Goal: Task Accomplishment & Management: Complete application form

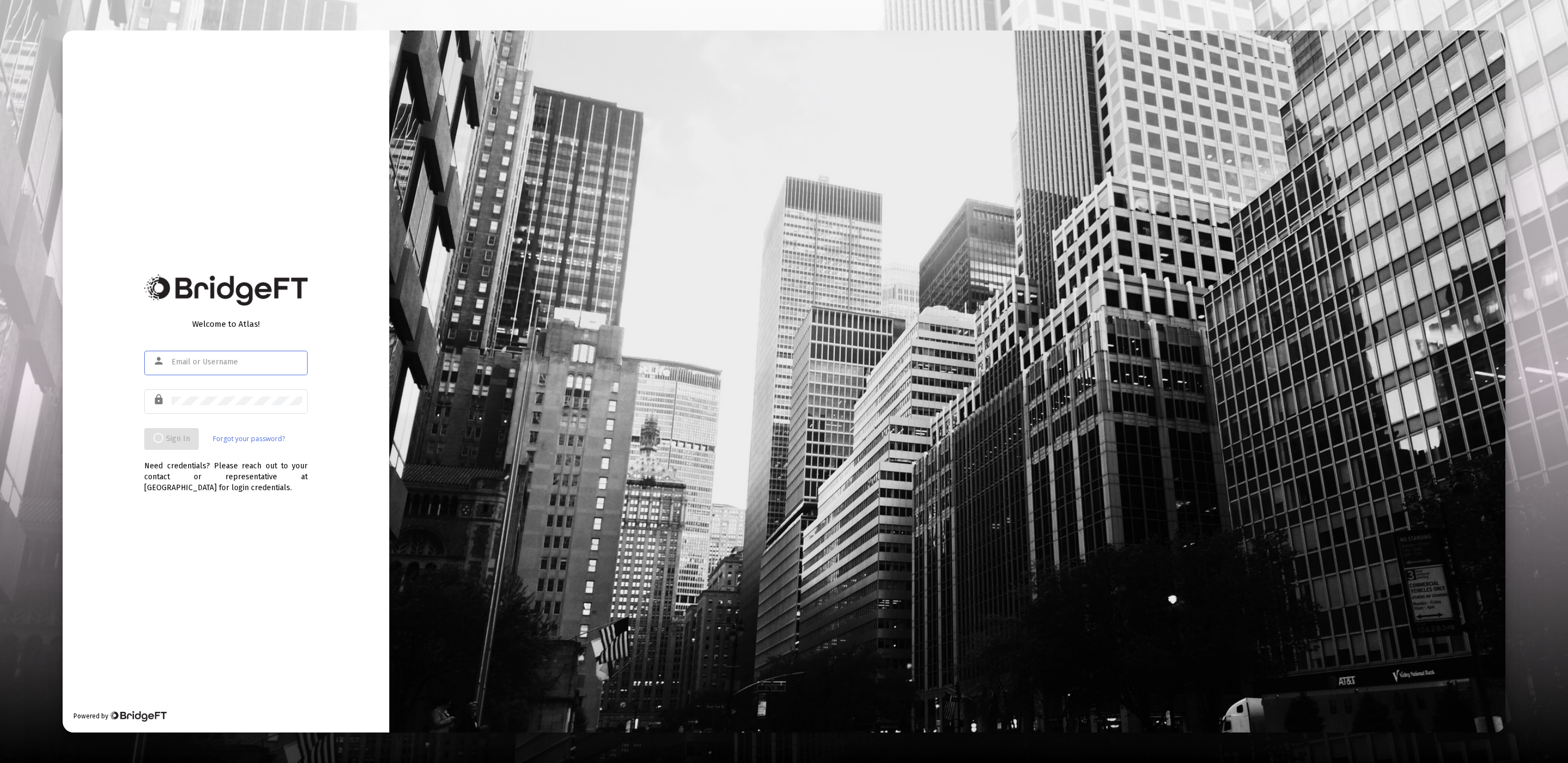
type input "[EMAIL_ADDRESS][DOMAIN_NAME]"
click at [262, 386] on mat-form-field "person [EMAIL_ADDRESS][DOMAIN_NAME]" at bounding box center [225, 367] width 163 height 39
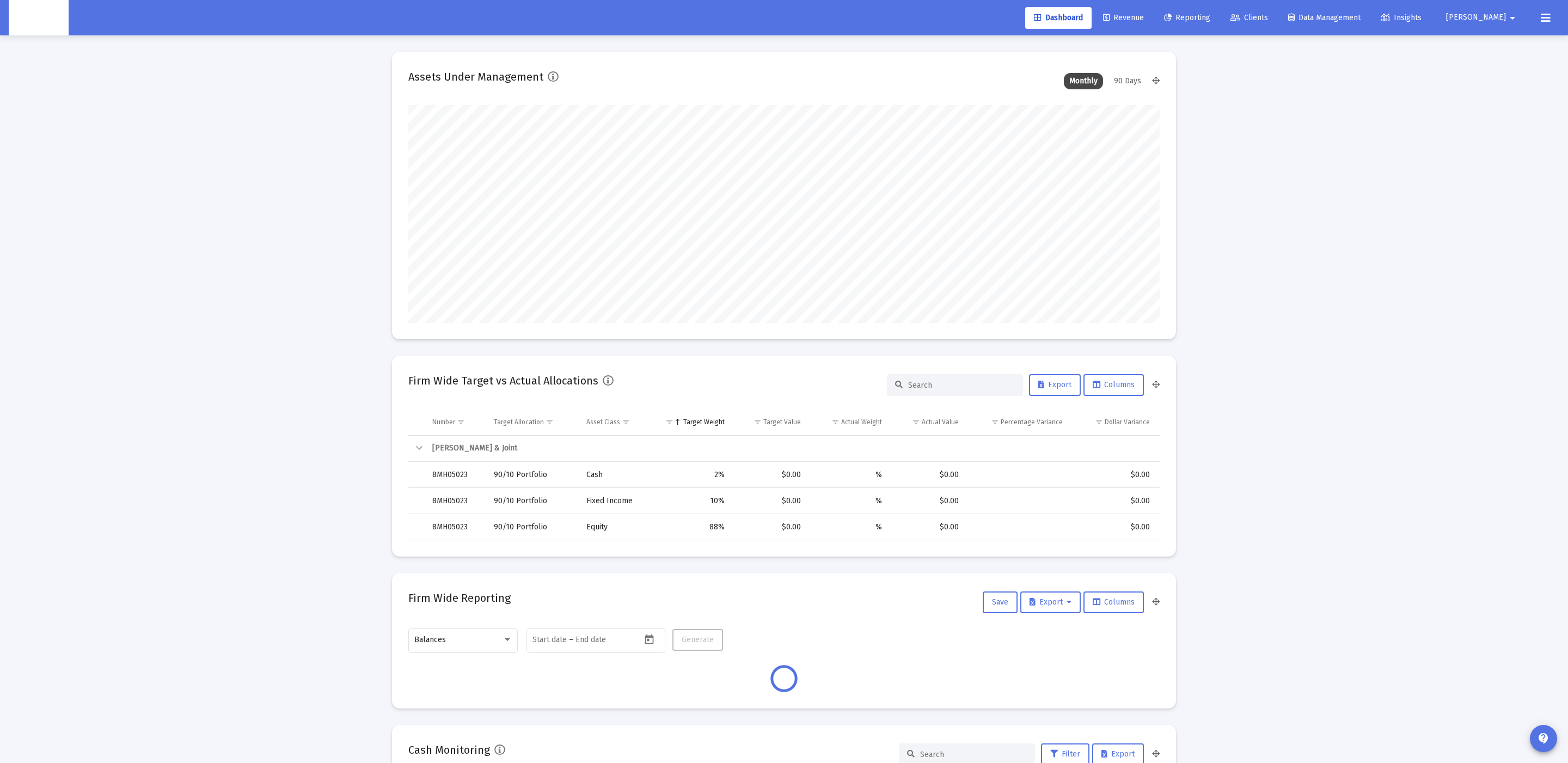
scroll to position [217, 405]
type input "[DATE]"
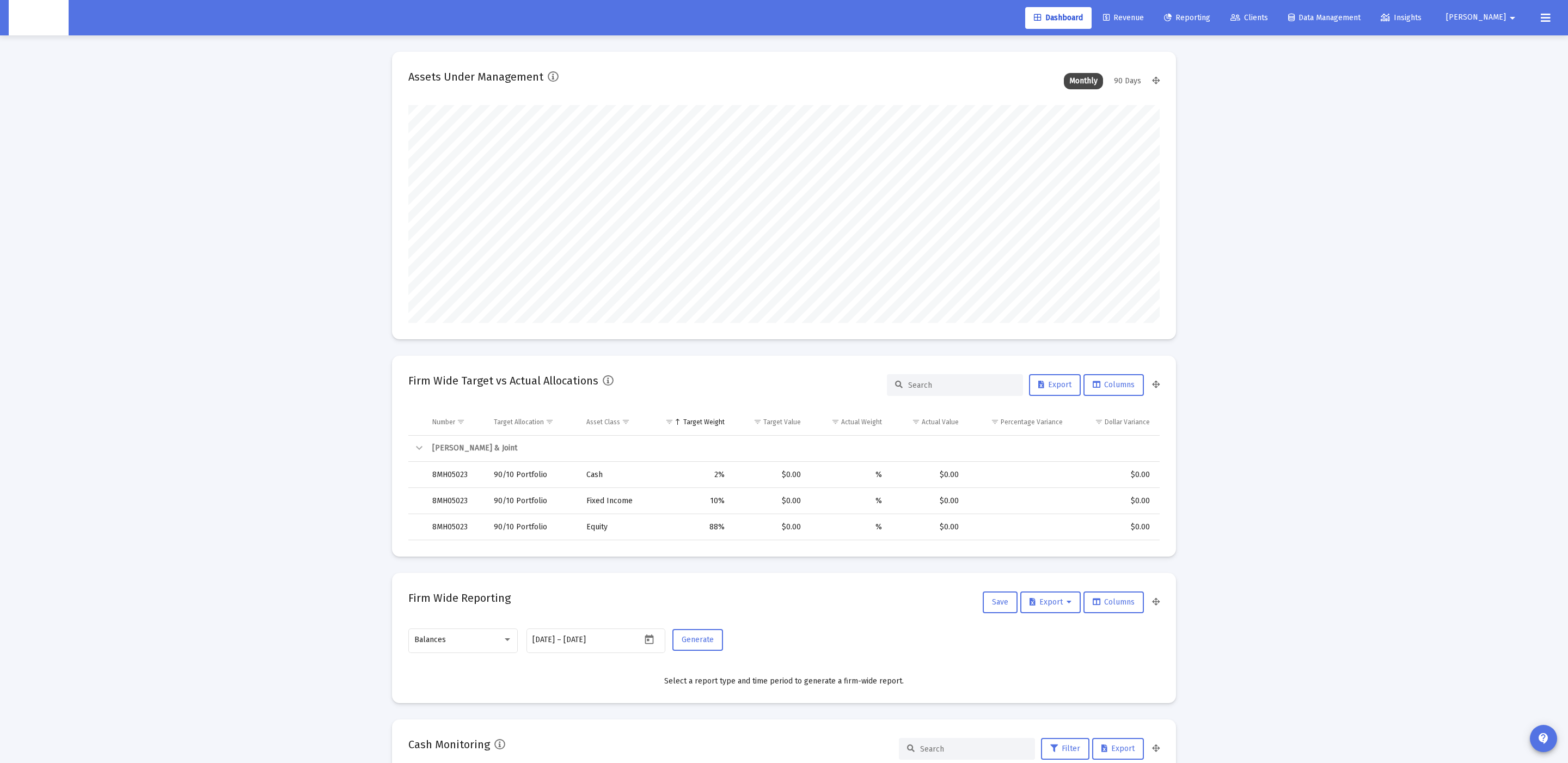
click at [1538, 13] on button at bounding box center [1546, 18] width 22 height 22
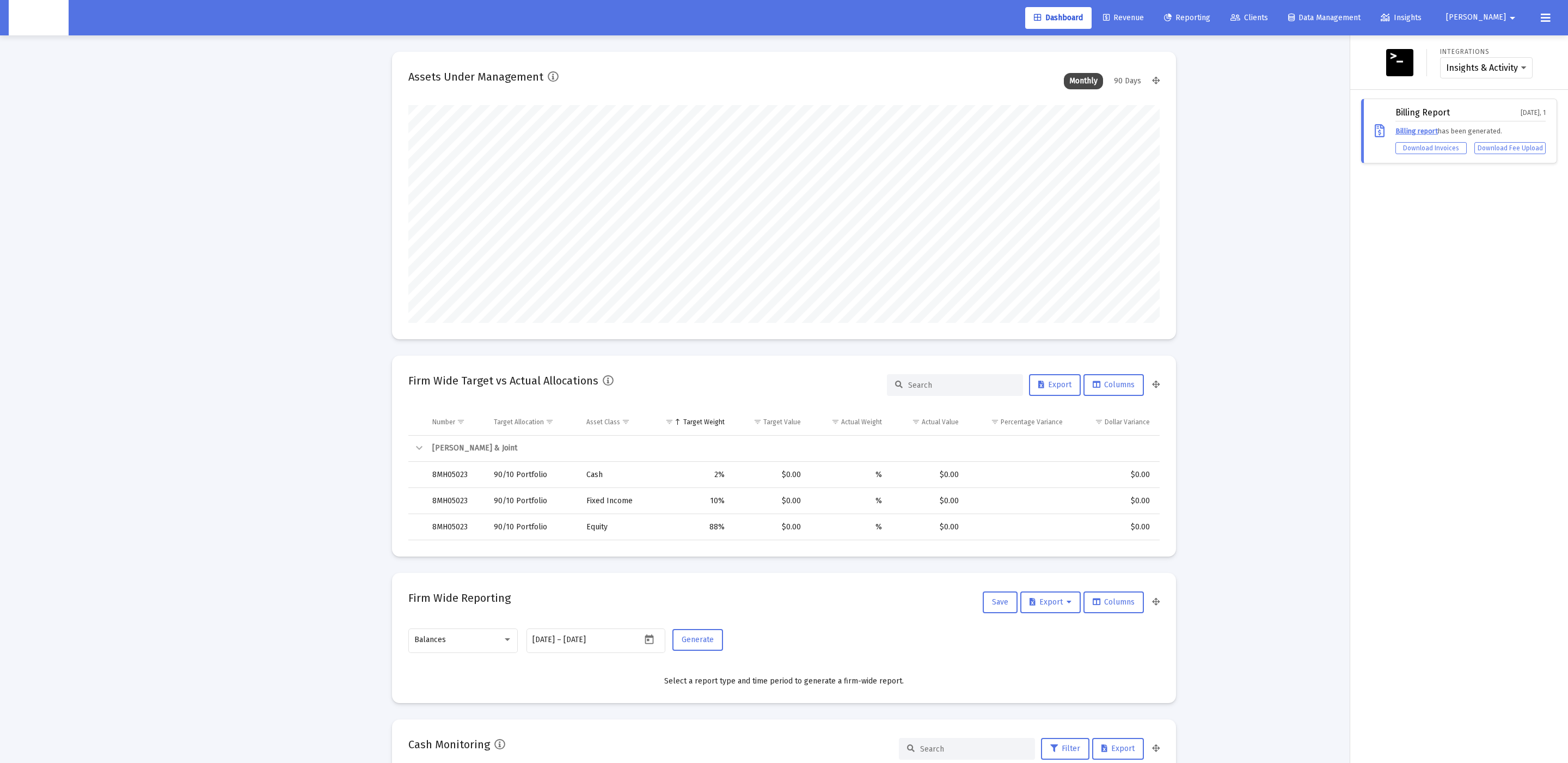
click at [1503, 13] on span "[PERSON_NAME]" at bounding box center [1476, 17] width 60 height 9
click at [1498, 47] on icon at bounding box center [1494, 46] width 10 height 10
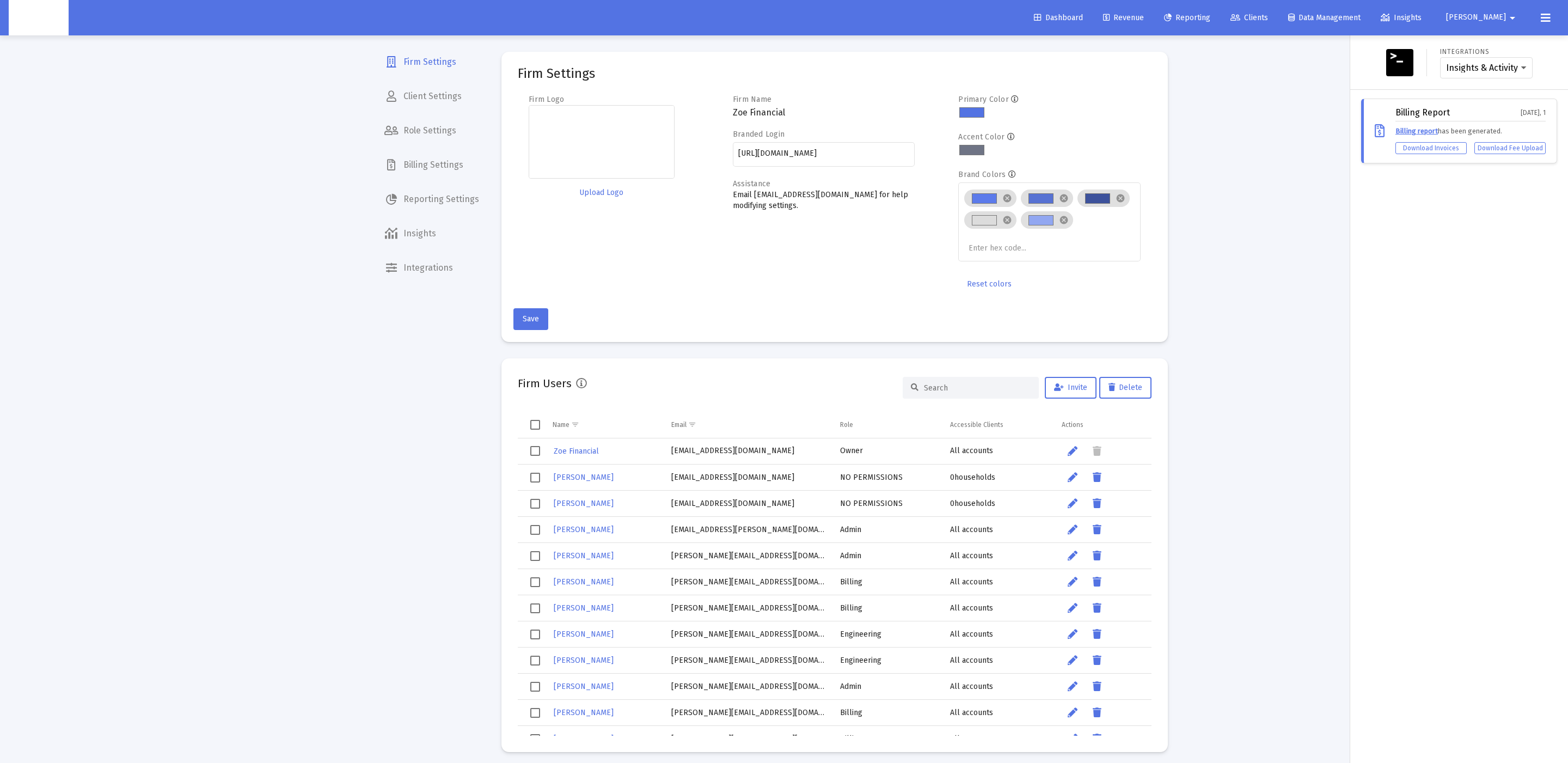
click at [425, 260] on div at bounding box center [784, 382] width 1568 height 763
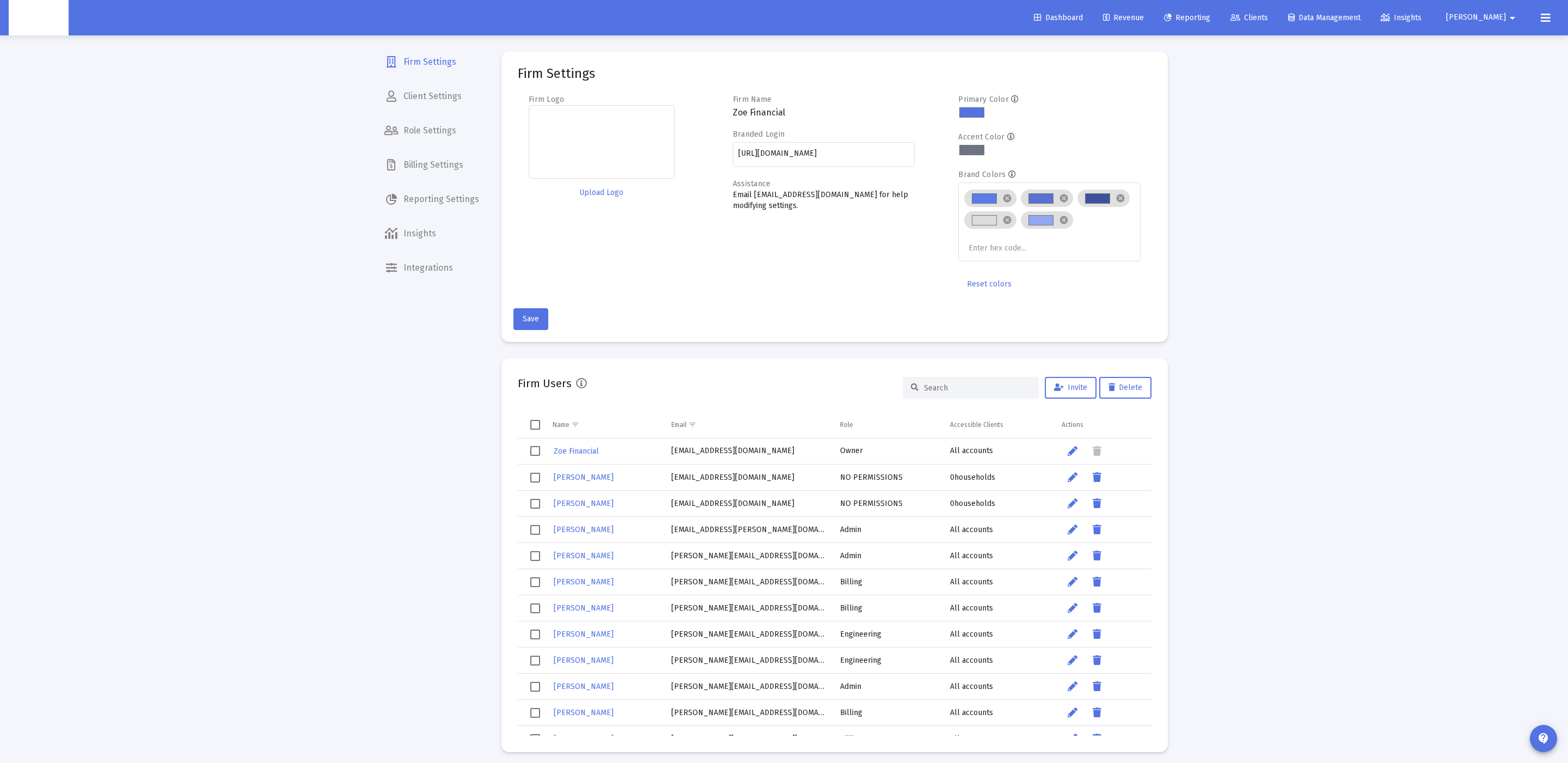
click at [421, 268] on div "Dashboard Revenue Reporting Clients Data Management Insights Zoe arrow_drop_dow…" at bounding box center [784, 382] width 1568 height 763
click at [438, 260] on span "Integrations" at bounding box center [432, 268] width 113 height 26
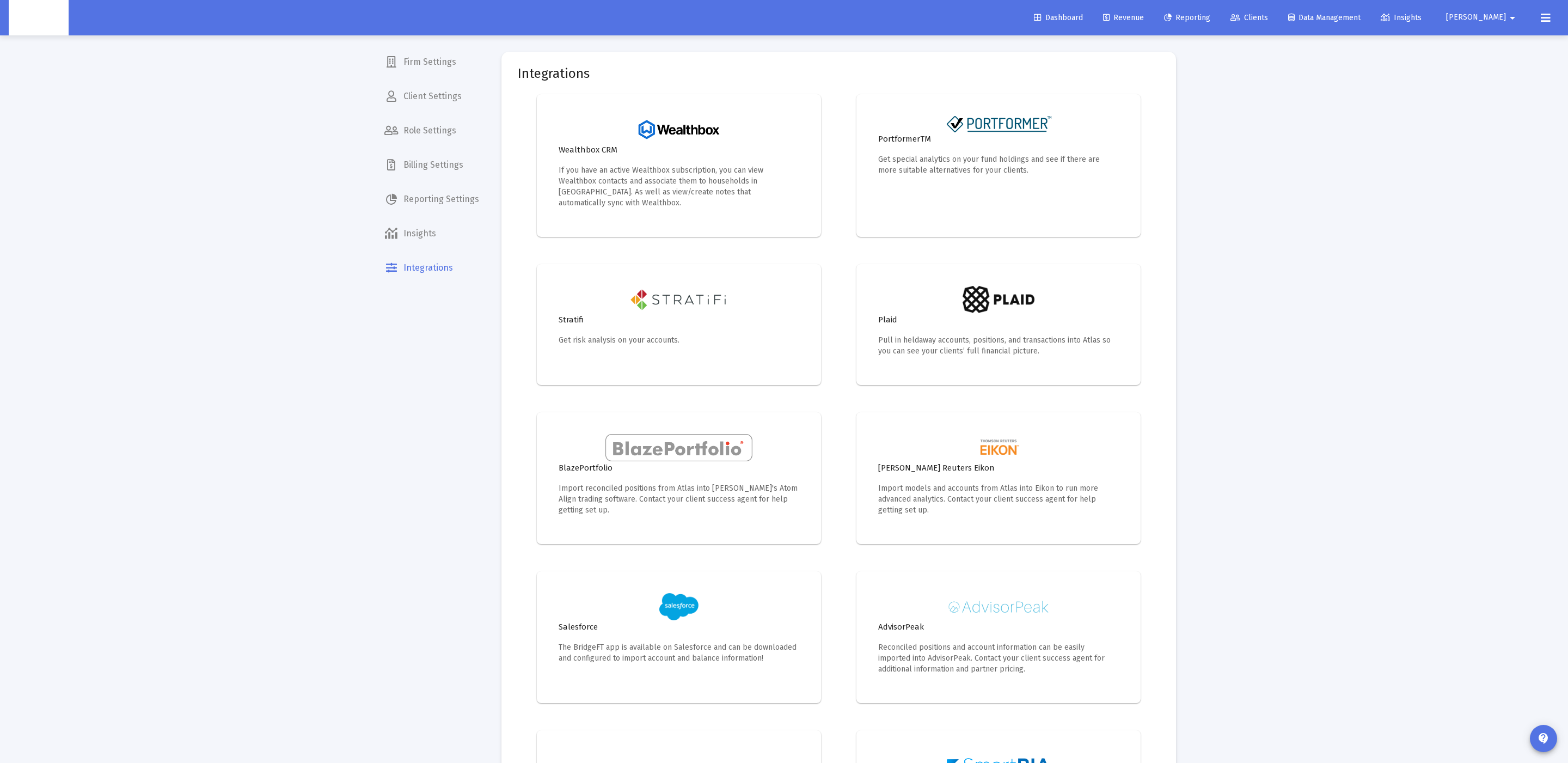
drag, startPoint x: 657, startPoint y: 626, endPoint x: 672, endPoint y: 616, distance: 18.0
click at [668, 620] on div "Salesforce The BridgeFT app is available on Salesforce and can be downloaded an…" at bounding box center [679, 641] width 241 height 44
click at [570, 620] on h4 "Salesforce" at bounding box center [679, 626] width 241 height 13
click at [685, 601] on img at bounding box center [679, 606] width 39 height 27
click at [439, 161] on span "Billing Settings" at bounding box center [432, 166] width 113 height 26
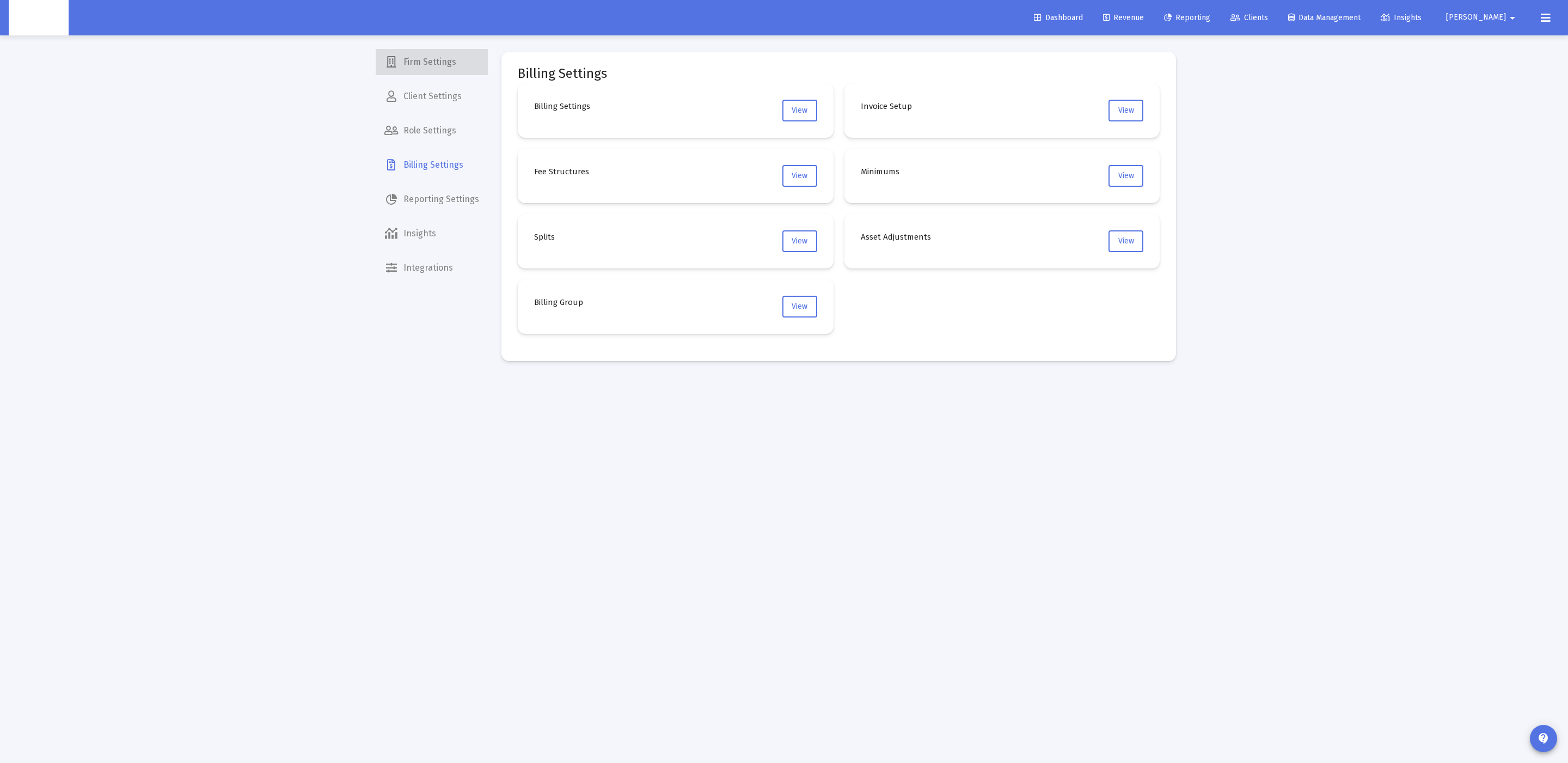
click at [443, 70] on span "Firm Settings" at bounding box center [432, 62] width 113 height 26
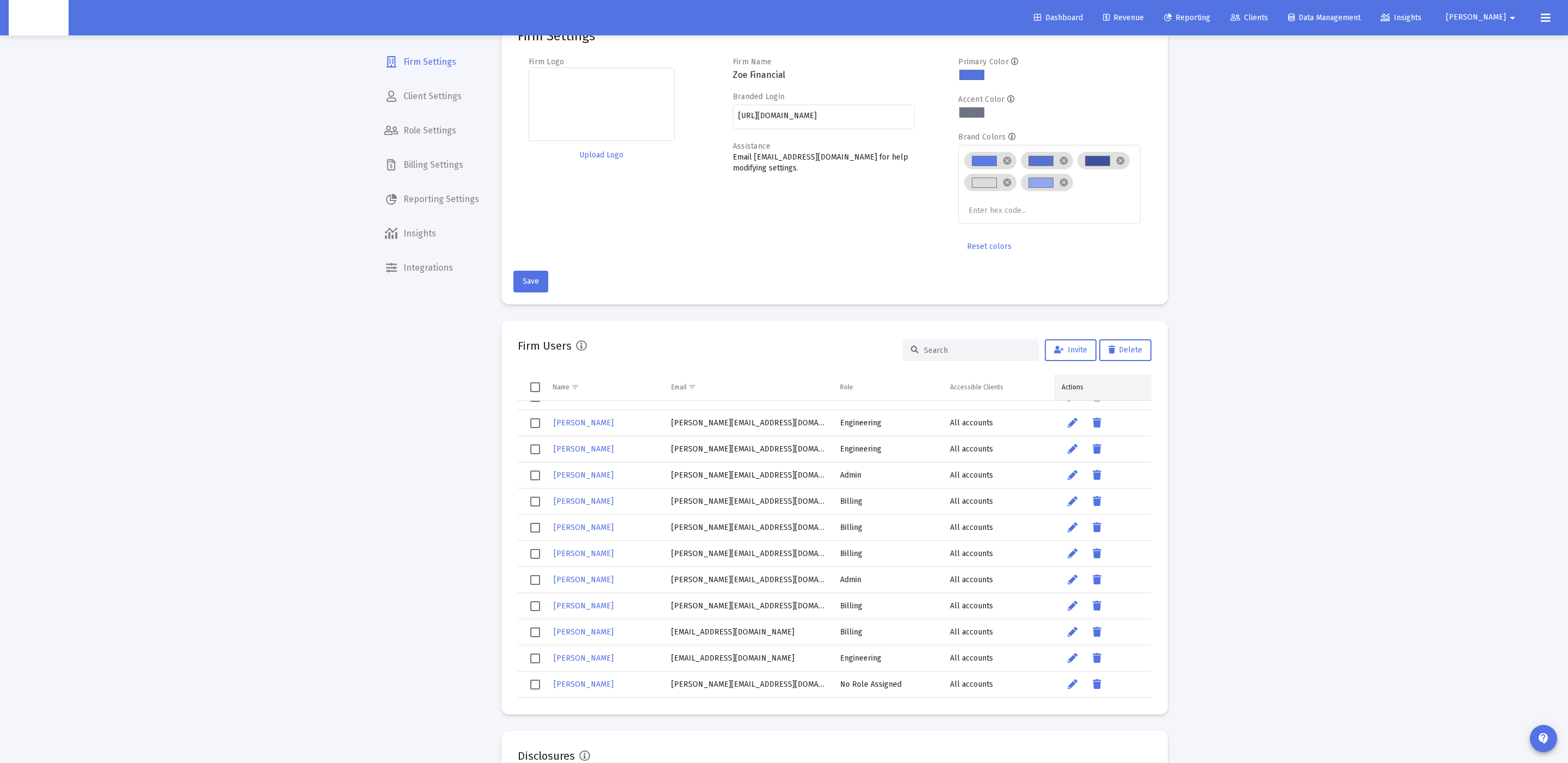
scroll to position [41, 0]
click at [1069, 324] on mat-card "Firm Users Invite Delete Name Email Role Accessible Clients Actions Zoe Financi…" at bounding box center [835, 514] width 666 height 394
click at [1061, 343] on icon at bounding box center [1060, 346] width 10 height 7
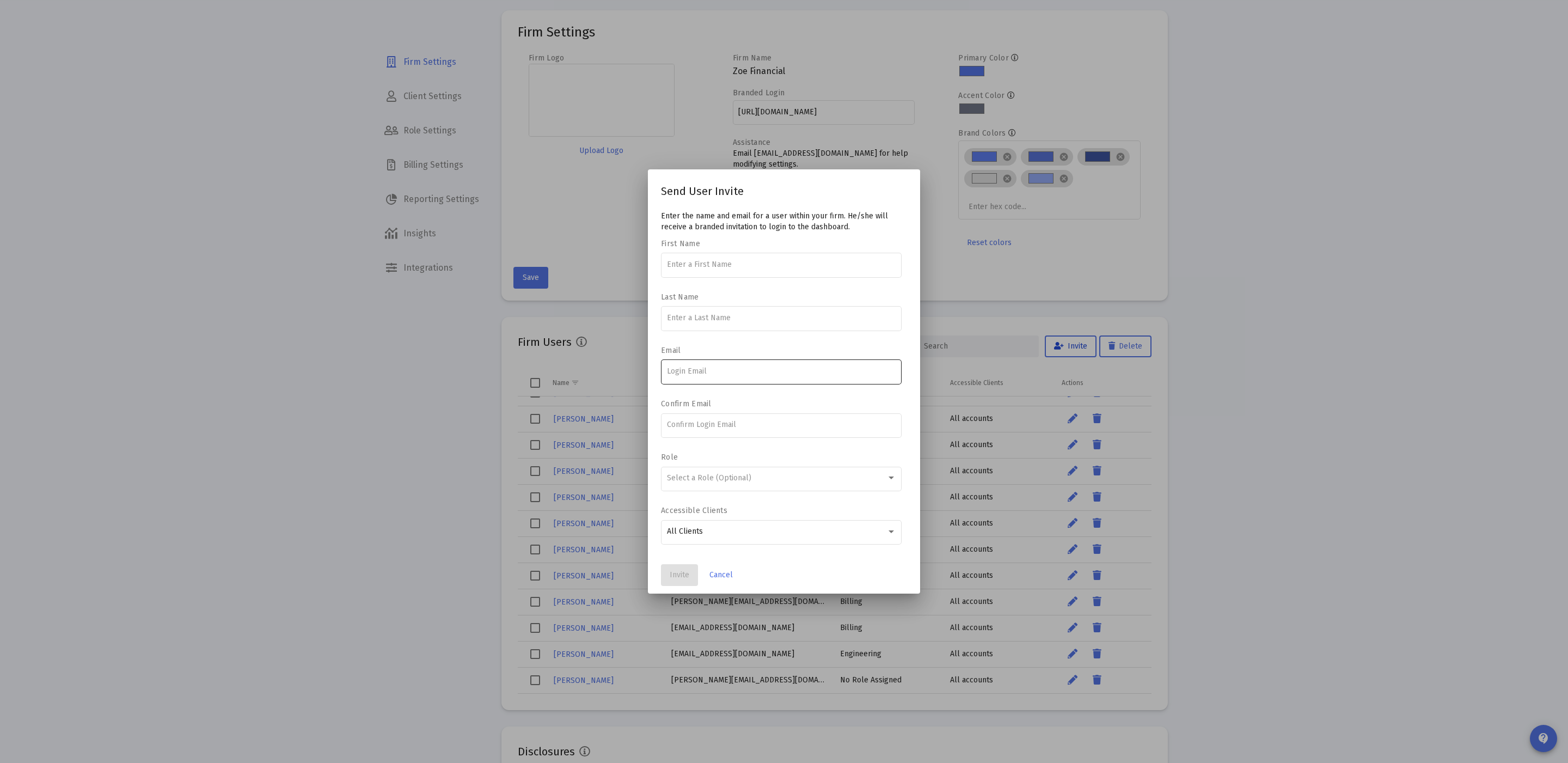
scroll to position [0, 0]
drag, startPoint x: 712, startPoint y: 278, endPoint x: 707, endPoint y: 281, distance: 5.8
click at [709, 281] on div "First Name required" at bounding box center [782, 270] width 241 height 35
click at [707, 270] on div at bounding box center [782, 264] width 229 height 26
type input "[PERSON_NAME]"
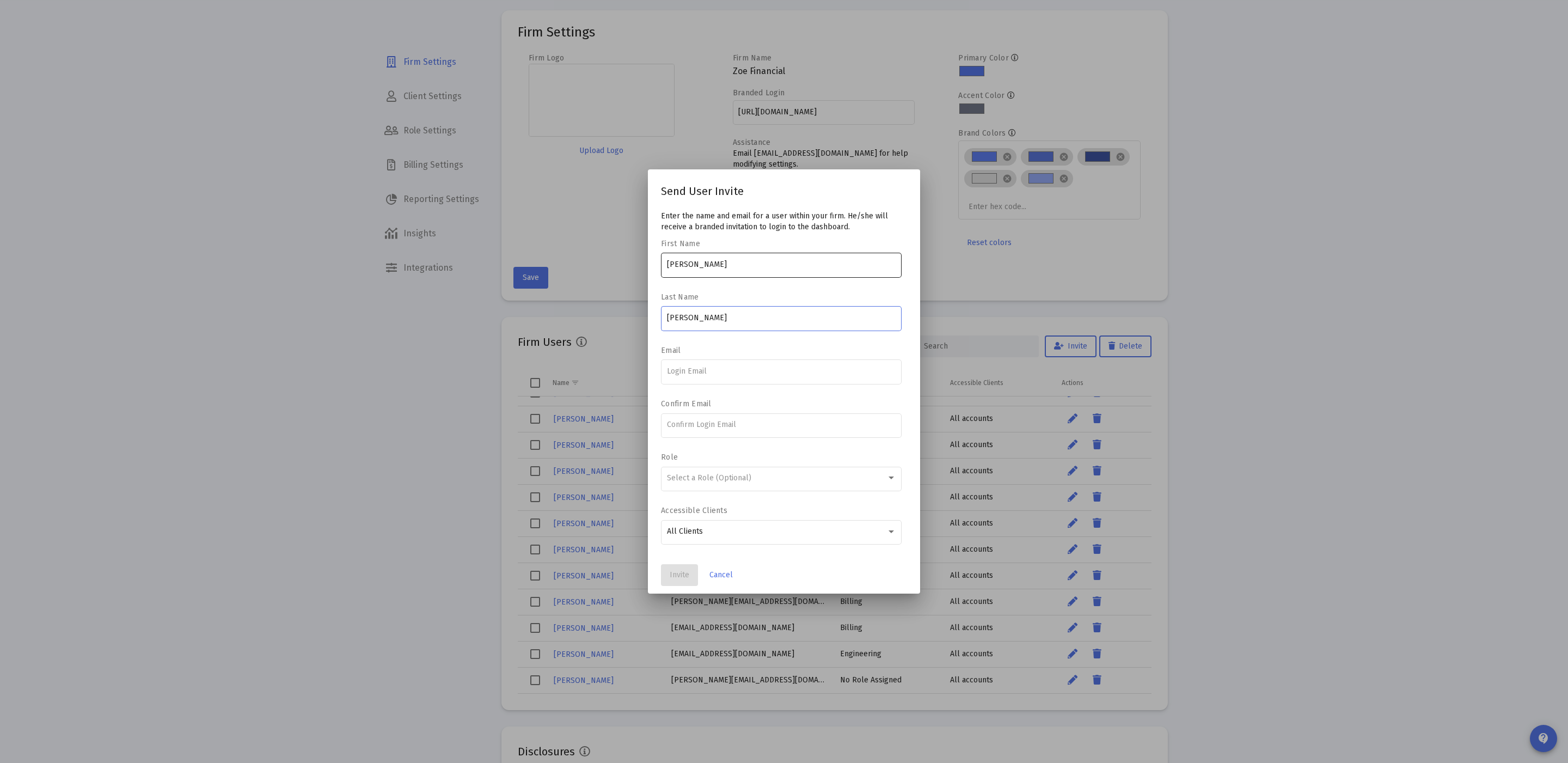
type input "[PERSON_NAME]"
type input "[PERSON_NAME][EMAIL_ADDRESS][DOMAIN_NAME]"
click at [785, 473] on div "Select a Role (Optional)" at bounding box center [777, 477] width 219 height 9
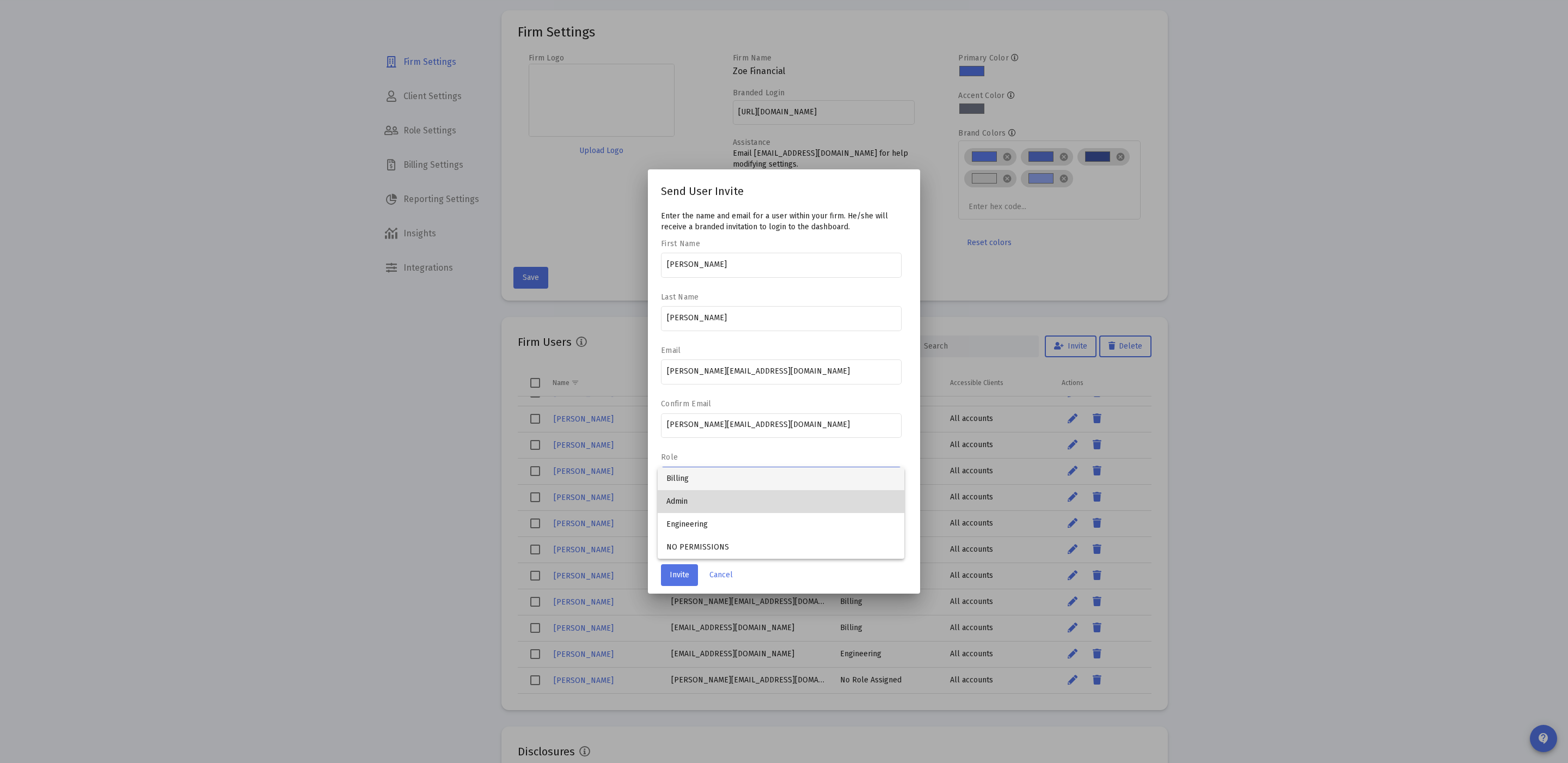
click at [732, 505] on span "Admin" at bounding box center [781, 501] width 229 height 23
click at [677, 567] on button "Invite" at bounding box center [680, 574] width 37 height 22
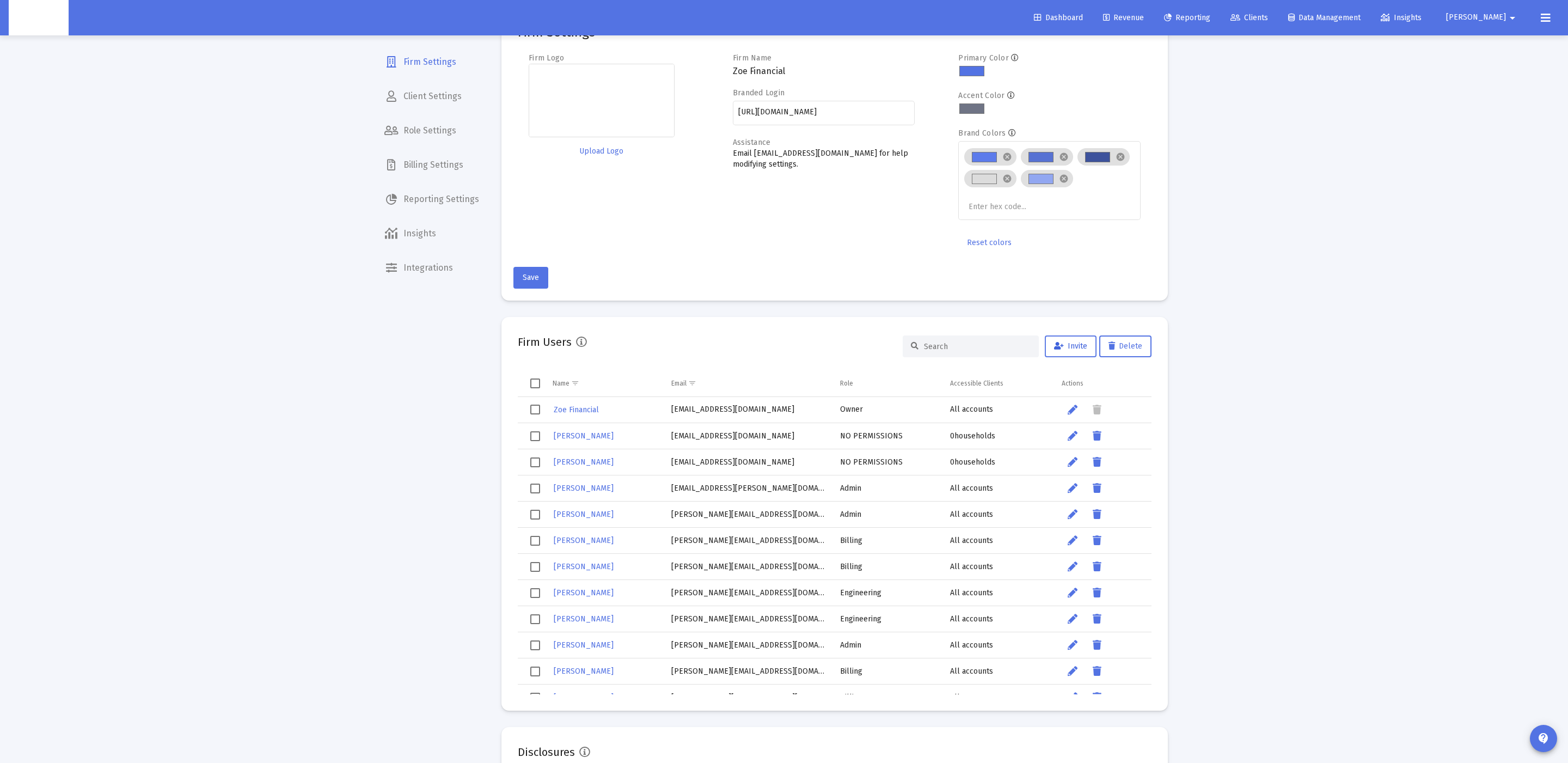
scroll to position [199, 0]
